Goal: Task Accomplishment & Management: Manage account settings

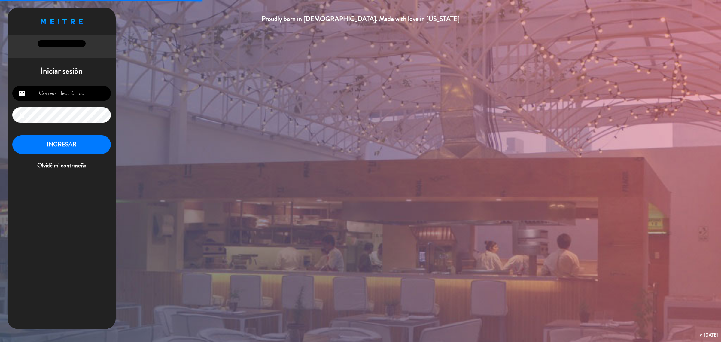
type input "[EMAIL_ADDRESS][DOMAIN_NAME]"
click at [78, 142] on button "INGRESAR" at bounding box center [61, 144] width 99 height 19
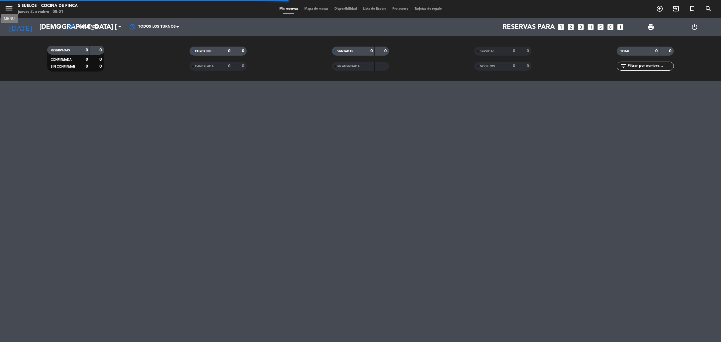
click at [12, 9] on icon "menu" at bounding box center [9, 8] width 9 height 9
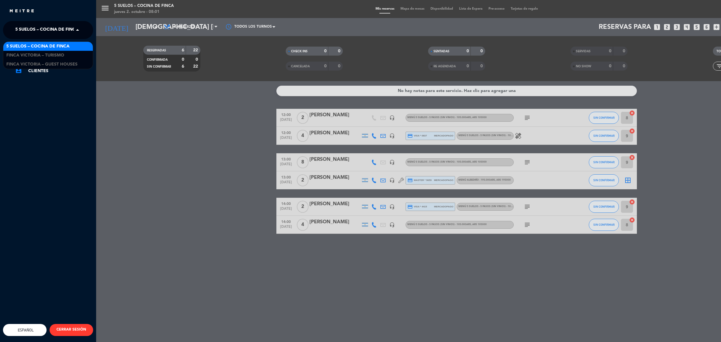
click at [35, 32] on span "5 SUELOS – COCINA DE FINCA" at bounding box center [46, 30] width 63 height 13
click at [30, 56] on span "FINCA VICTORIA – TURISMO" at bounding box center [35, 55] width 58 height 7
